Goal: Navigation & Orientation: Find specific page/section

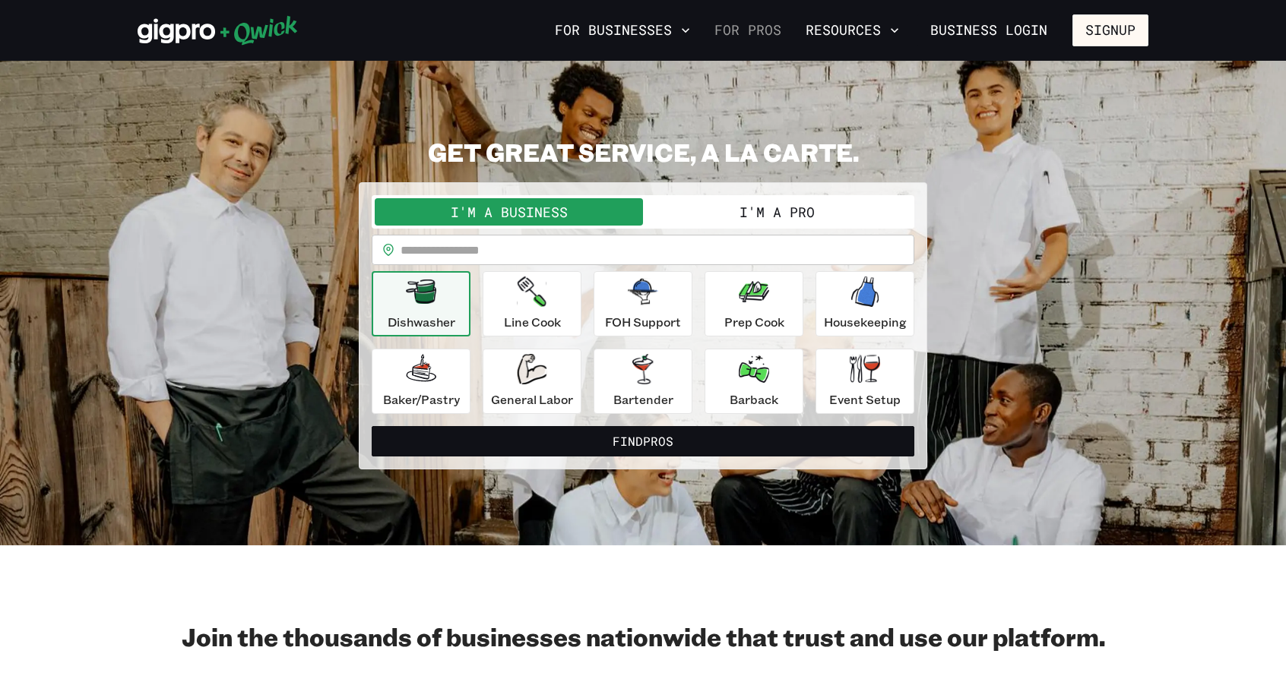
click at [761, 32] on link "For Pros" at bounding box center [747, 30] width 79 height 26
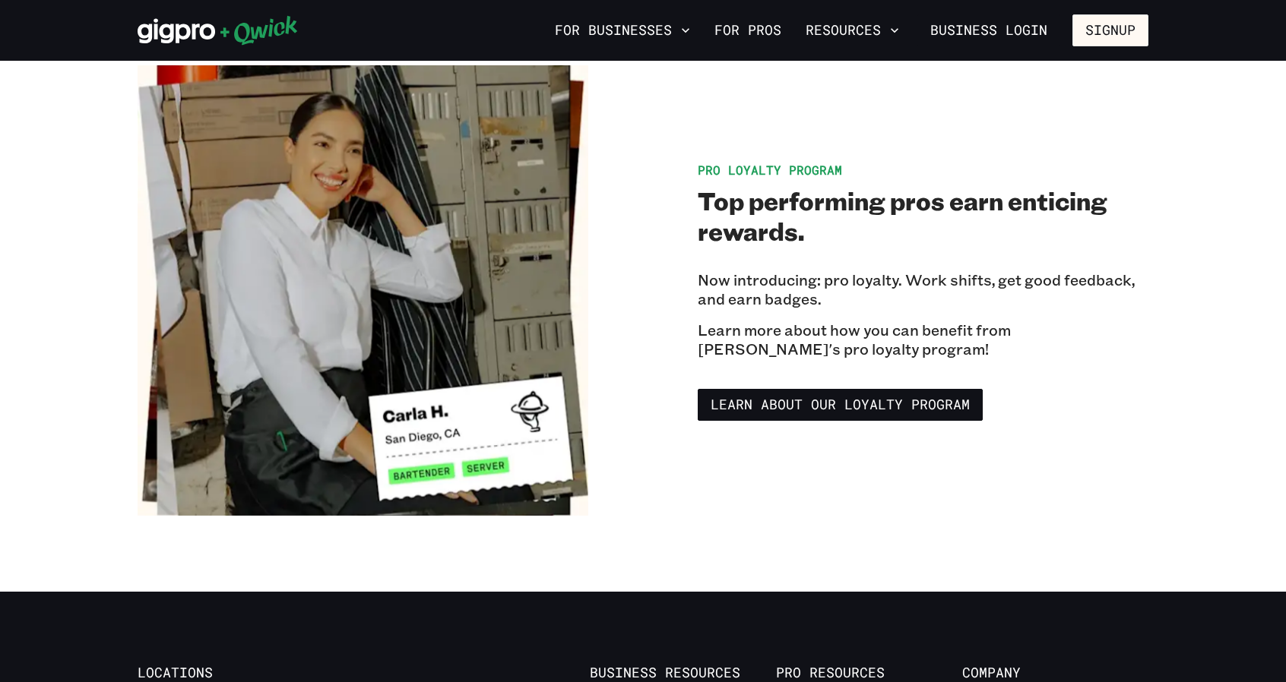
scroll to position [2543, 0]
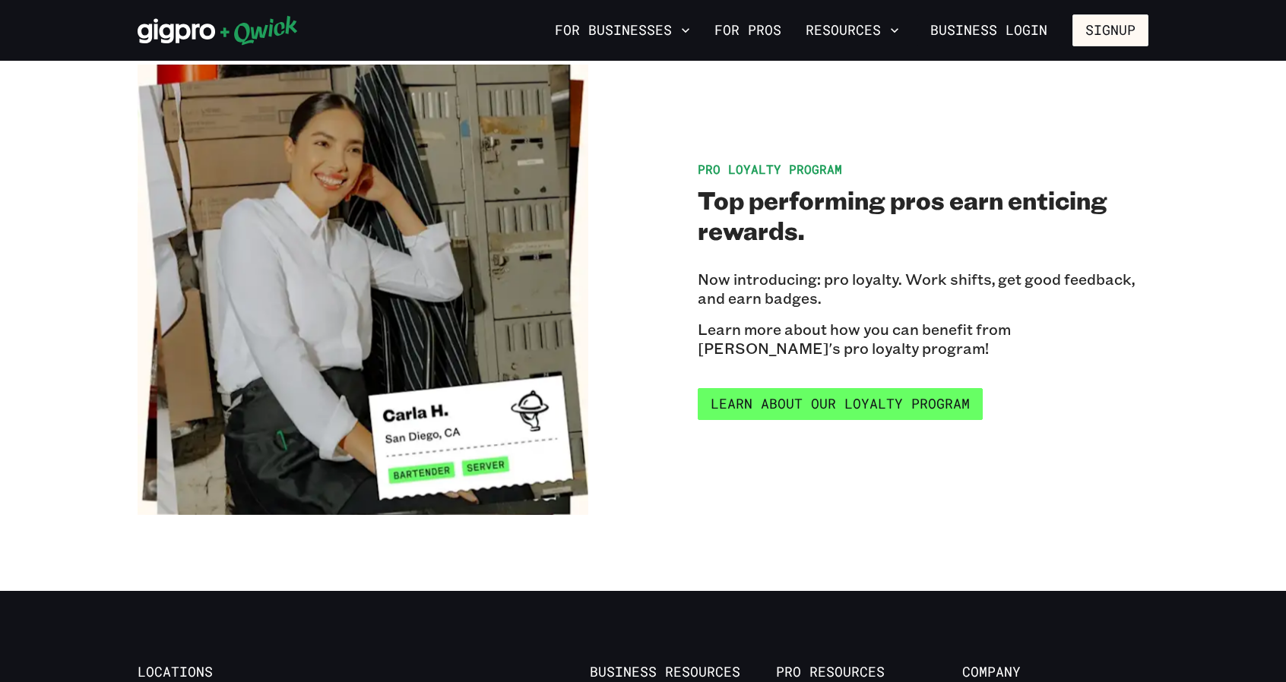
click at [736, 388] on link "Learn about our Loyalty Program" at bounding box center [840, 404] width 285 height 32
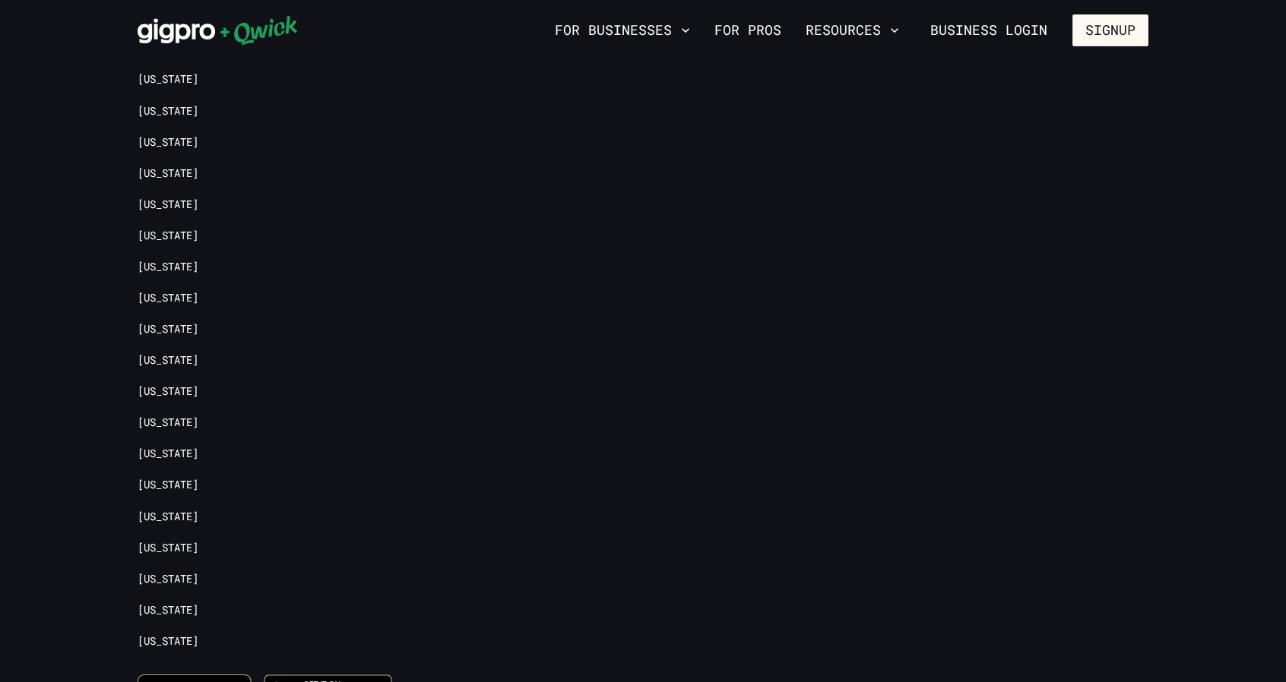
scroll to position [3167, 0]
click at [198, 477] on link "[US_STATE]" at bounding box center [168, 484] width 61 height 14
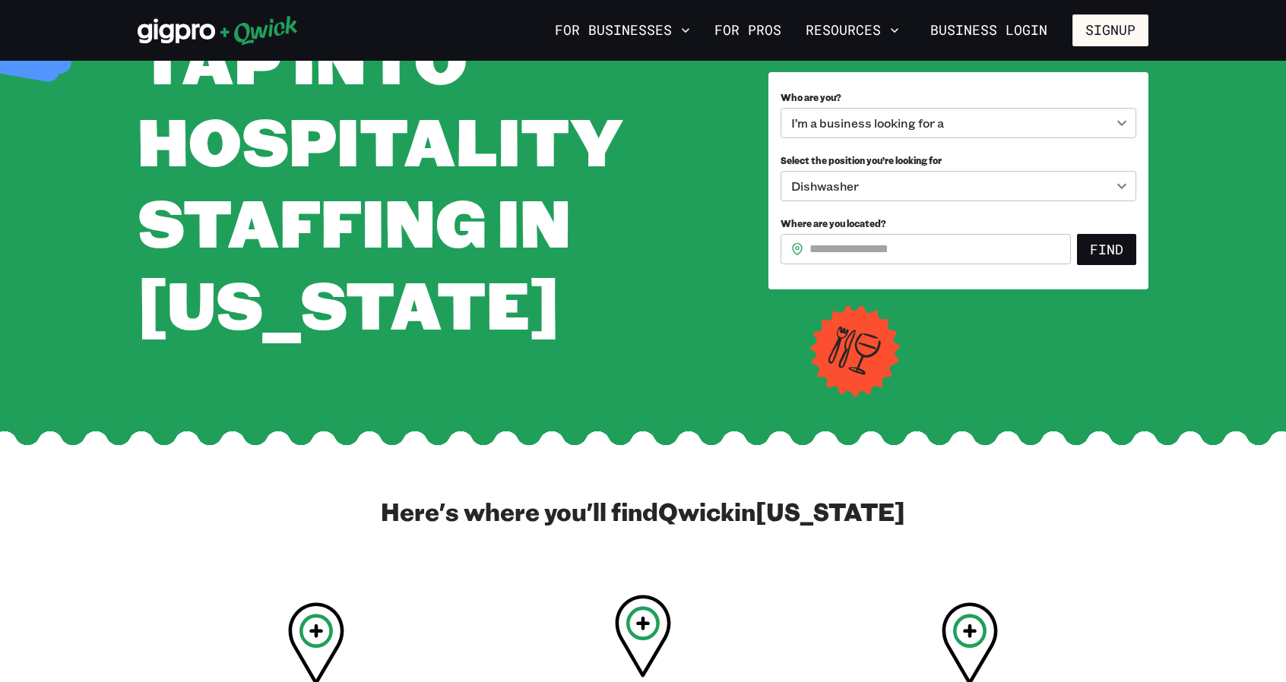
scroll to position [125, 0]
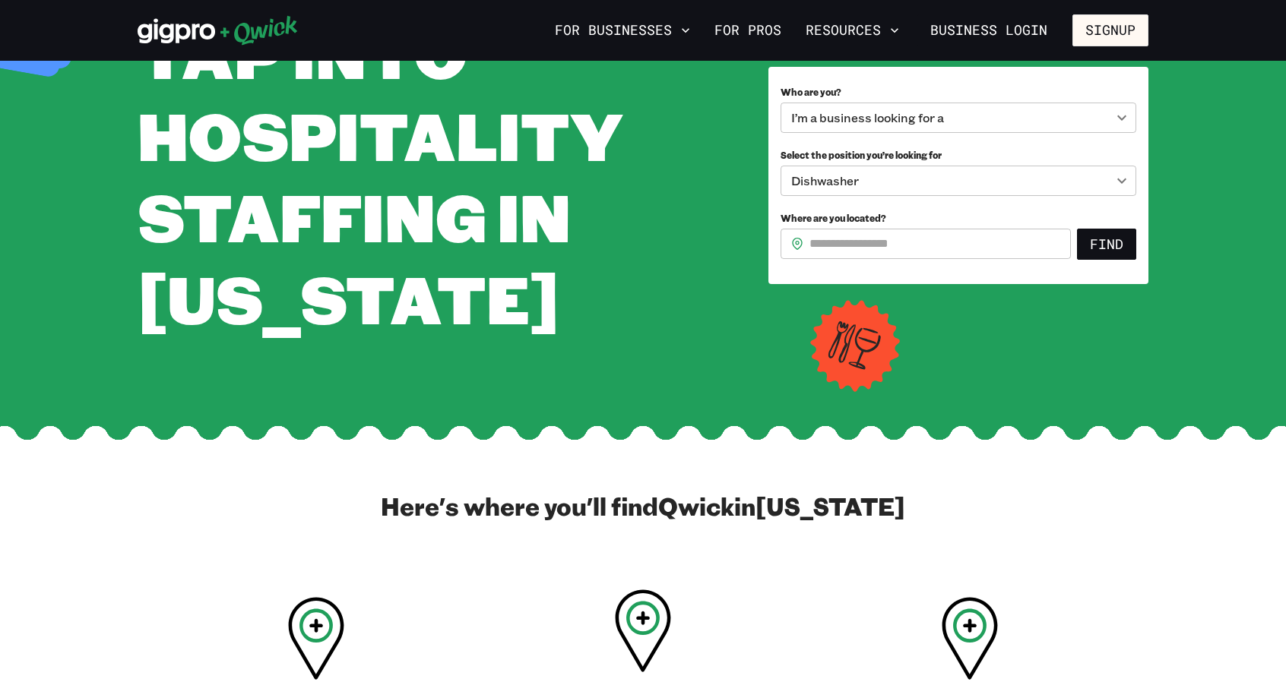
click at [746, 339] on div "**********" at bounding box center [643, 175] width 1011 height 327
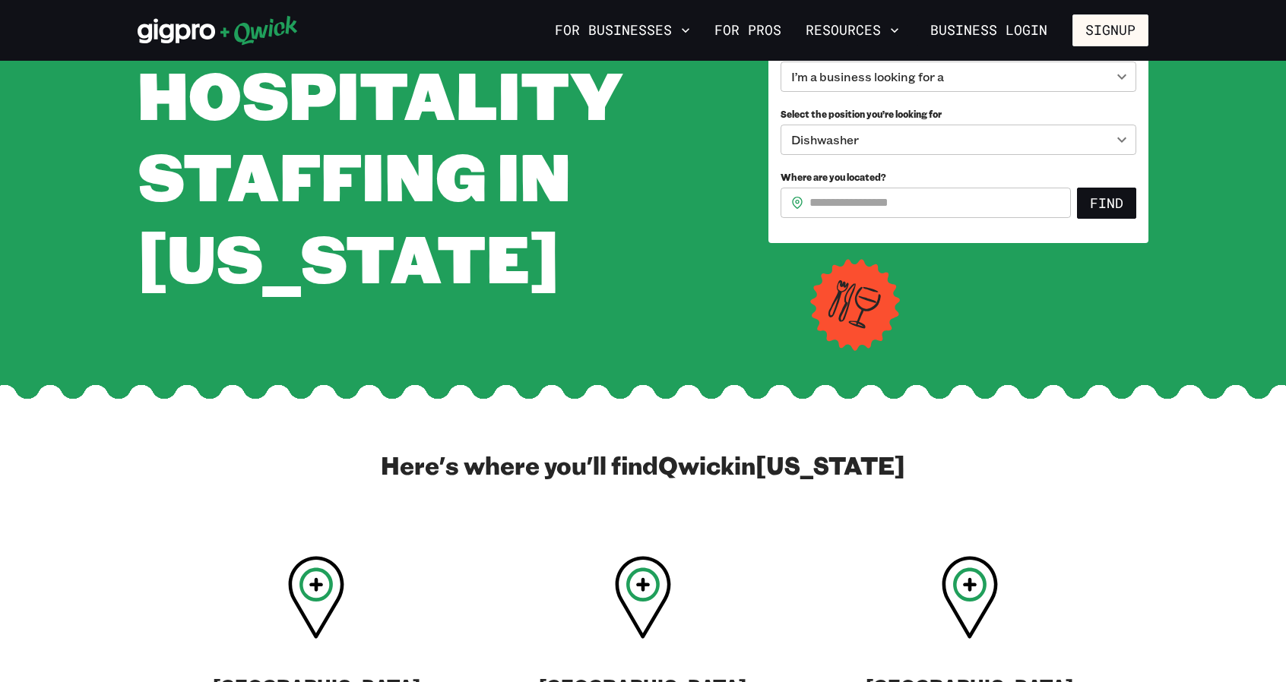
scroll to position [0, 0]
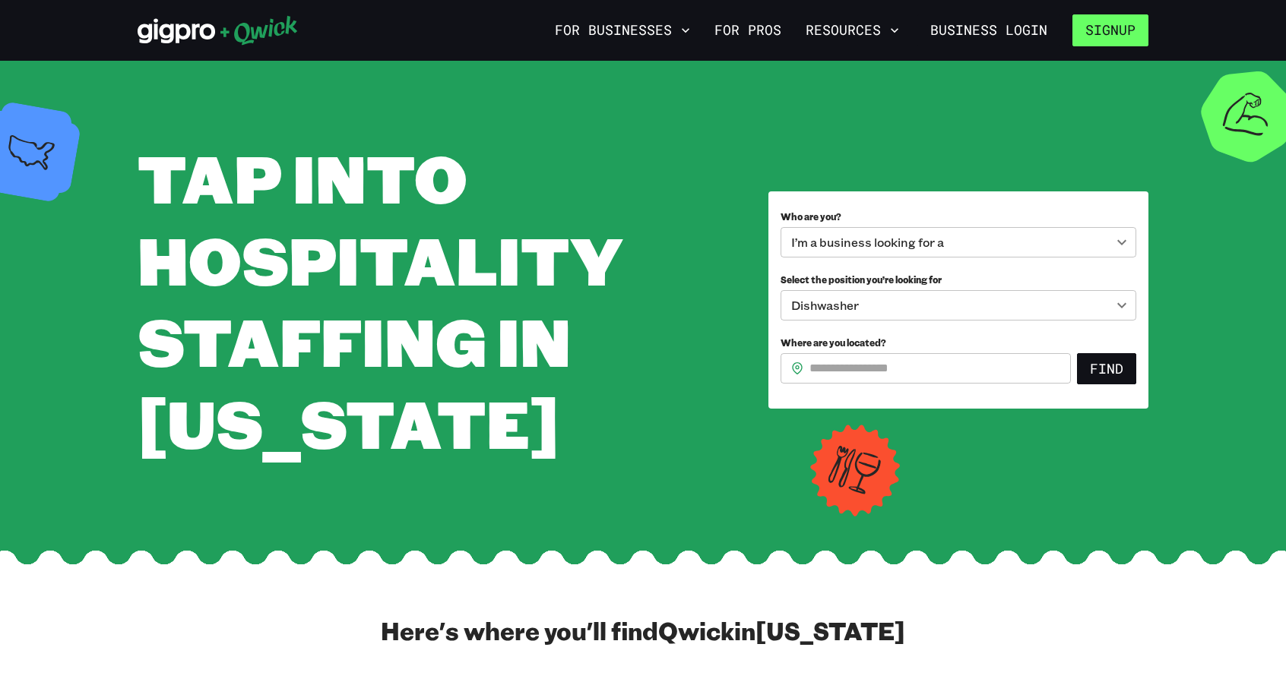
click at [1091, 43] on button "Signup" at bounding box center [1110, 30] width 76 height 32
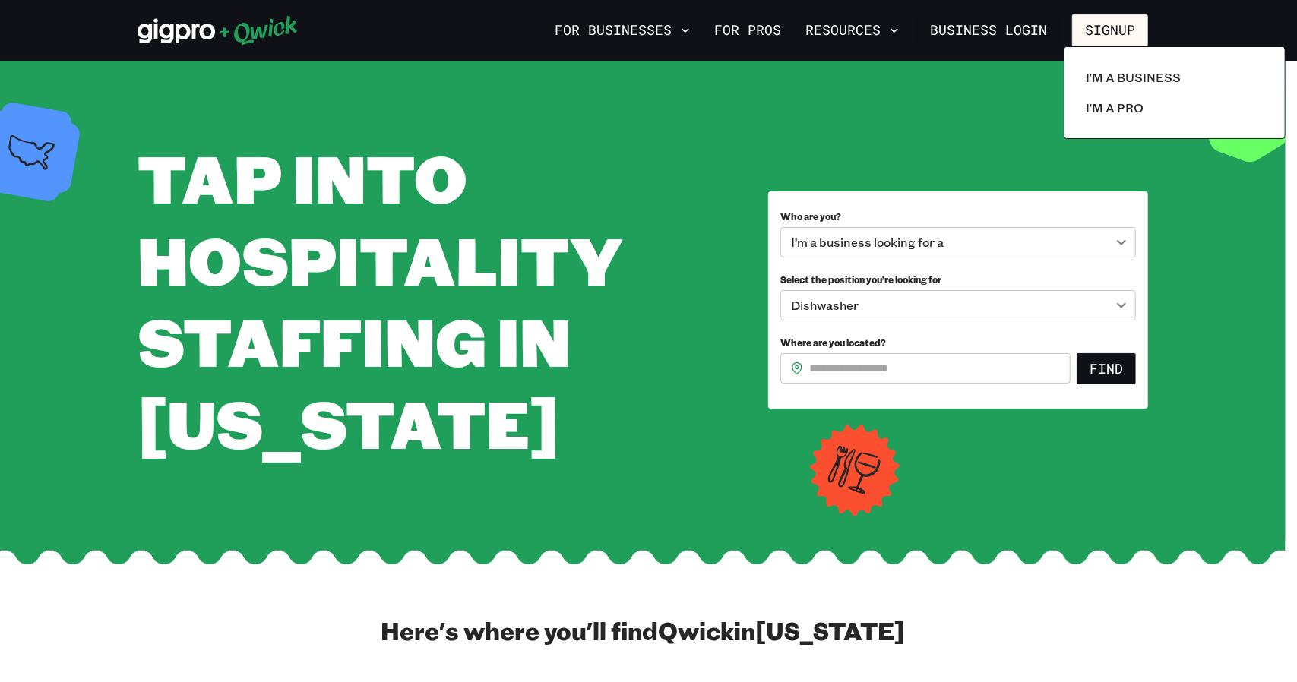
click at [880, 130] on div at bounding box center [648, 341] width 1297 height 682
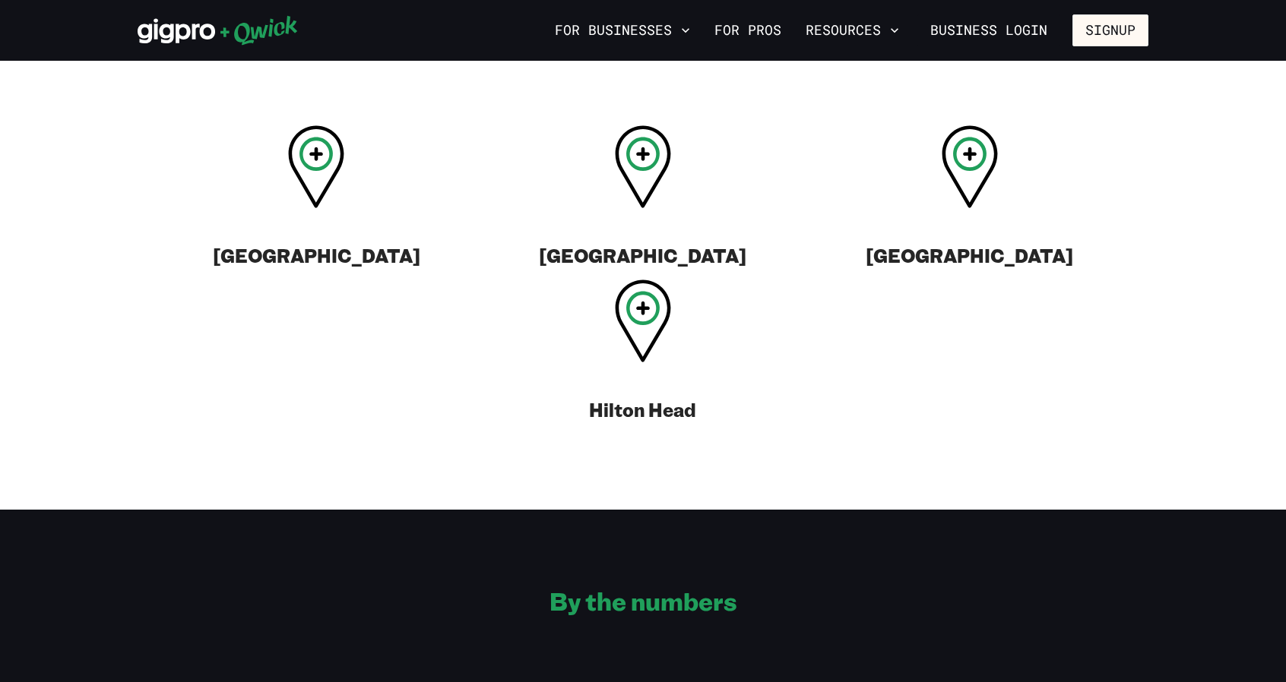
scroll to position [596, 0]
click at [637, 201] on icon at bounding box center [643, 160] width 56 height 83
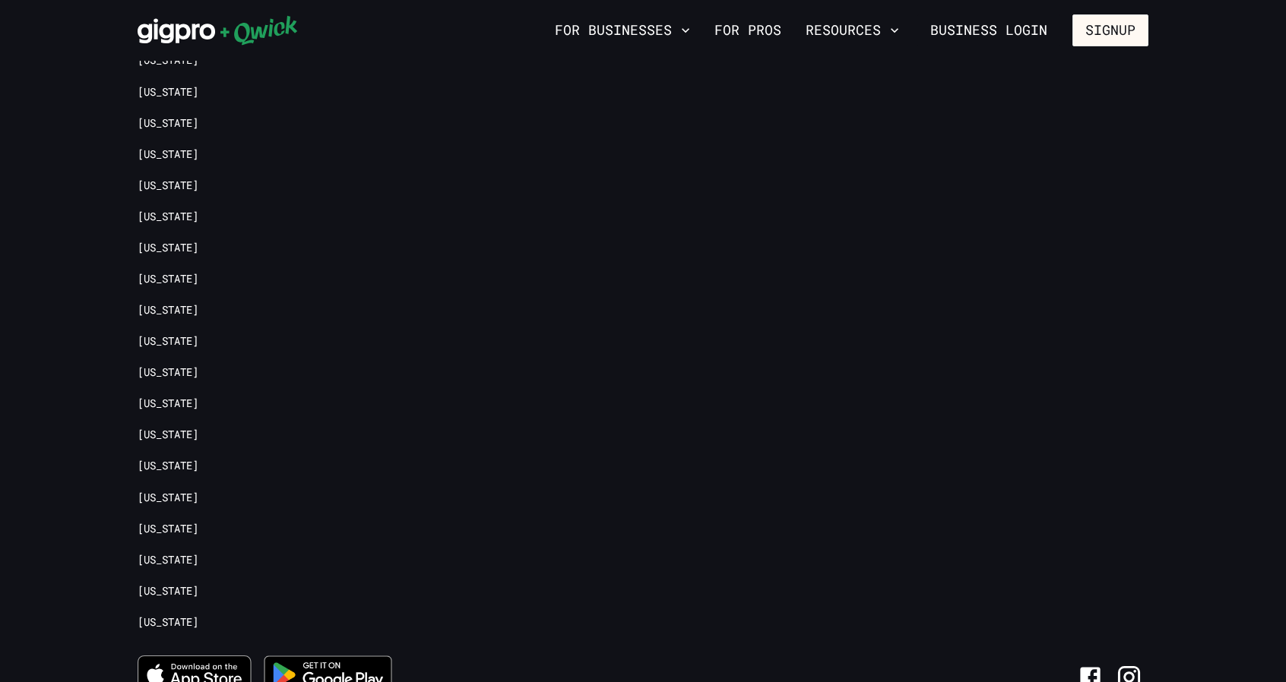
scroll to position [3189, 0]
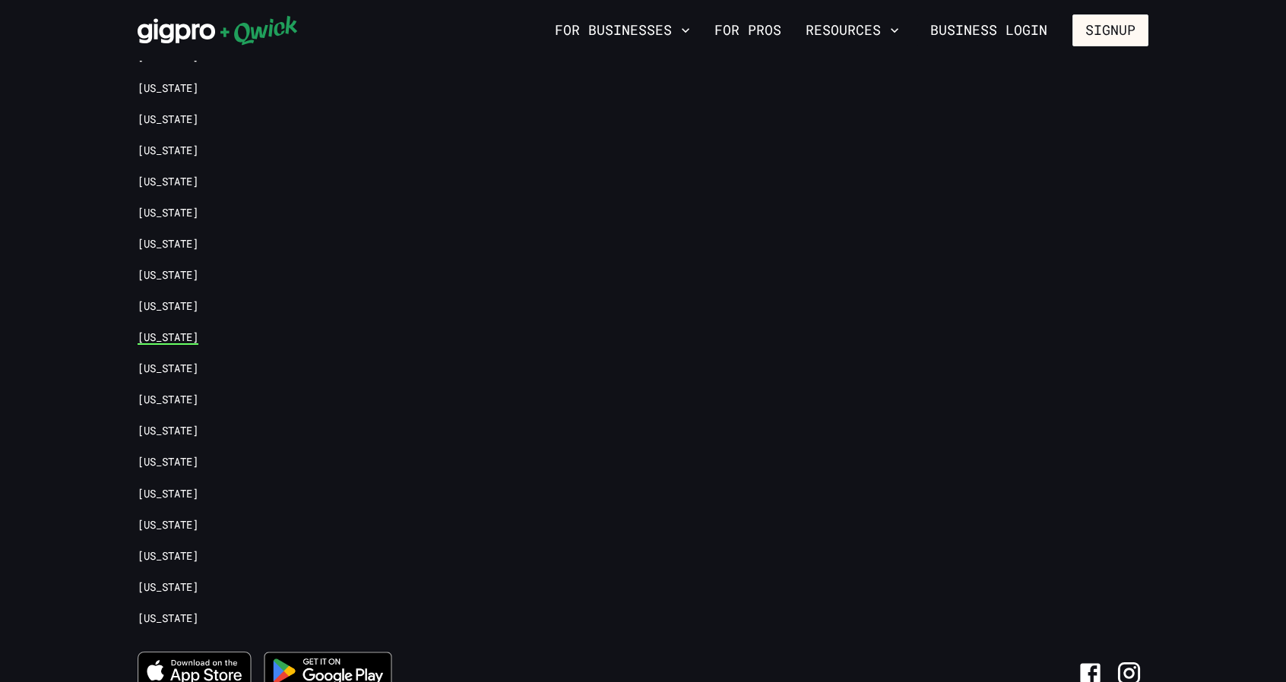
click at [198, 331] on link "[US_STATE]" at bounding box center [168, 338] width 61 height 14
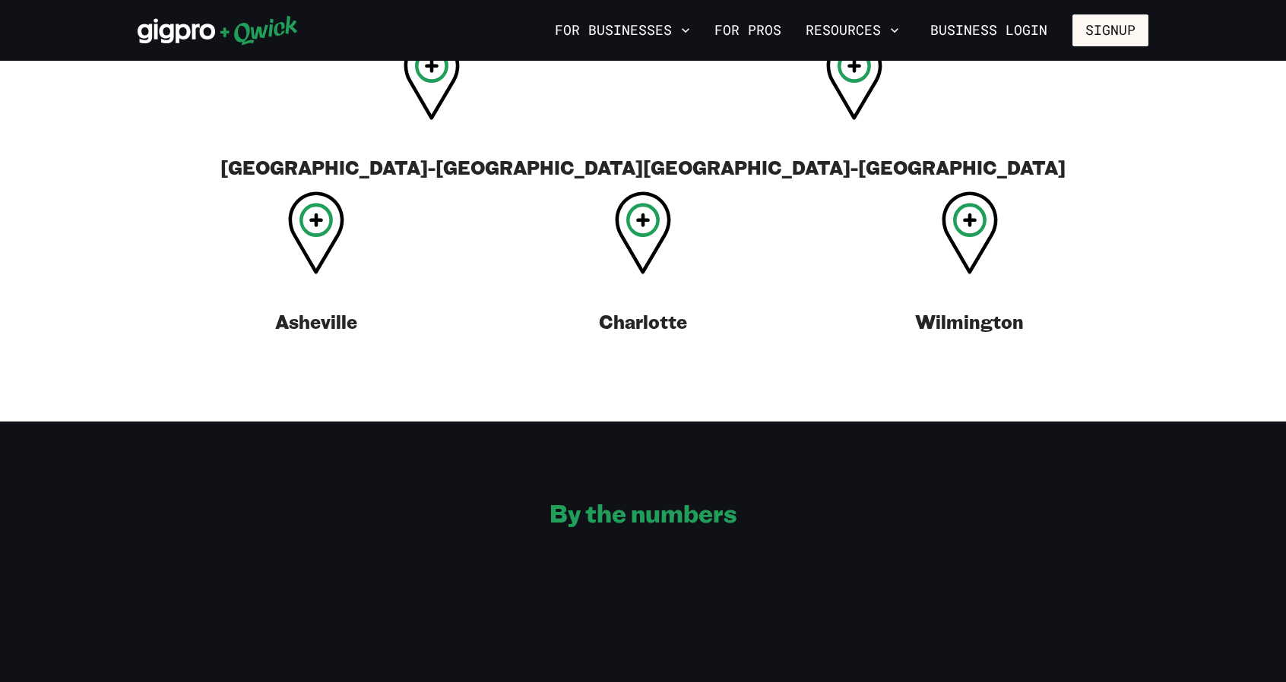
scroll to position [686, 0]
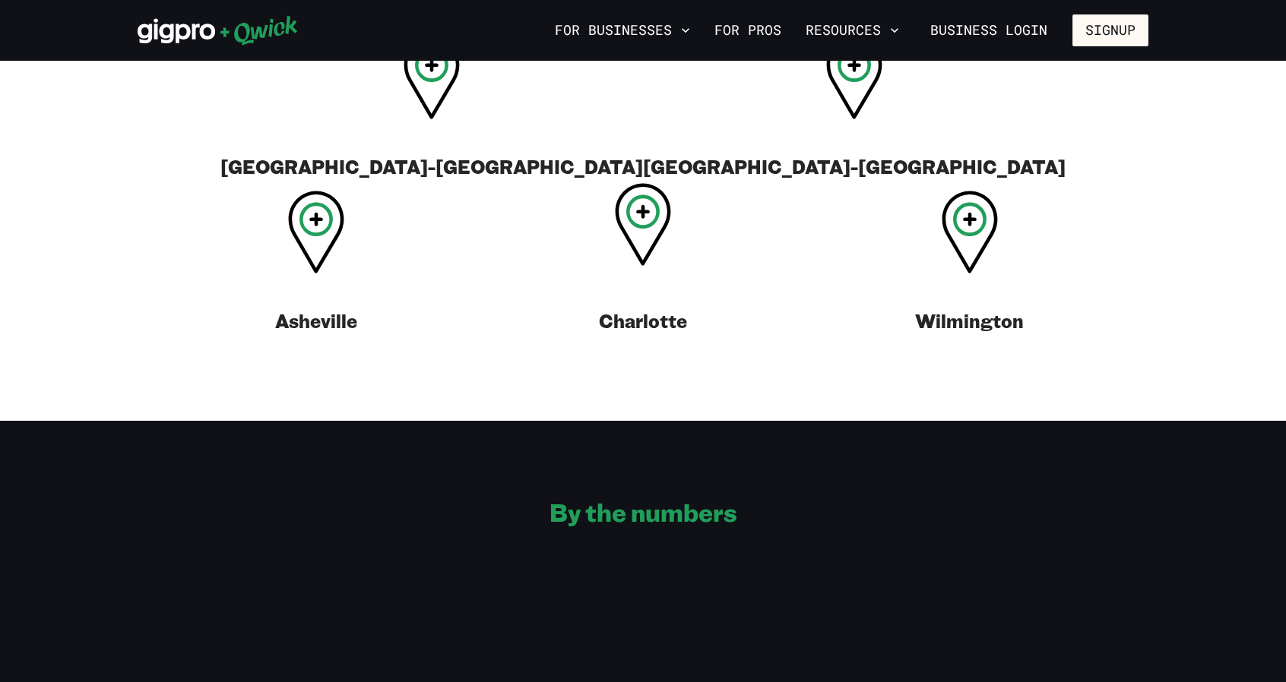
click at [615, 266] on icon at bounding box center [643, 224] width 56 height 83
